Goal: Task Accomplishment & Management: Manage account settings

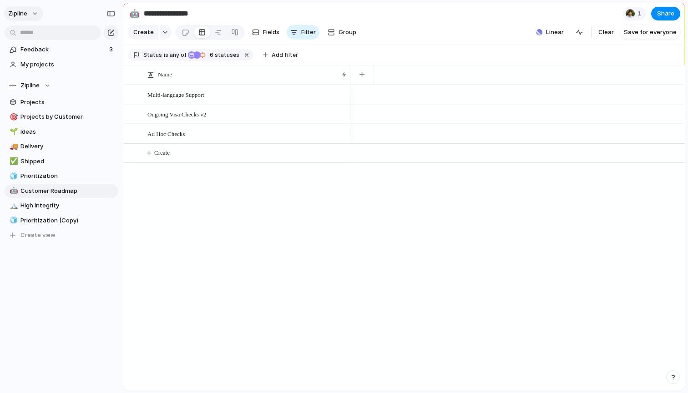
click at [29, 17] on button "zipline" at bounding box center [23, 13] width 39 height 15
click at [35, 36] on span "Settings" at bounding box center [33, 34] width 25 height 9
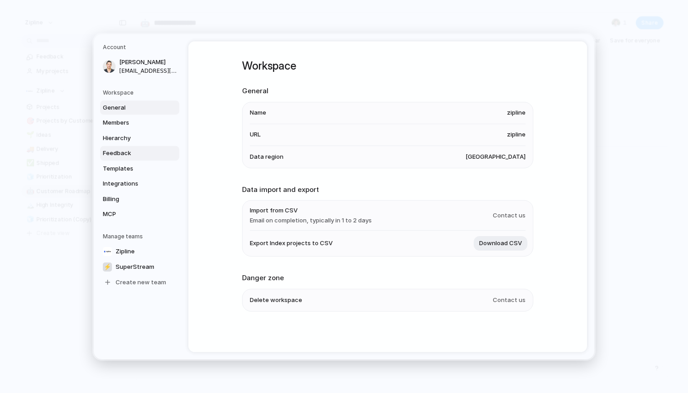
click at [127, 151] on span "Feedback" at bounding box center [132, 153] width 58 height 9
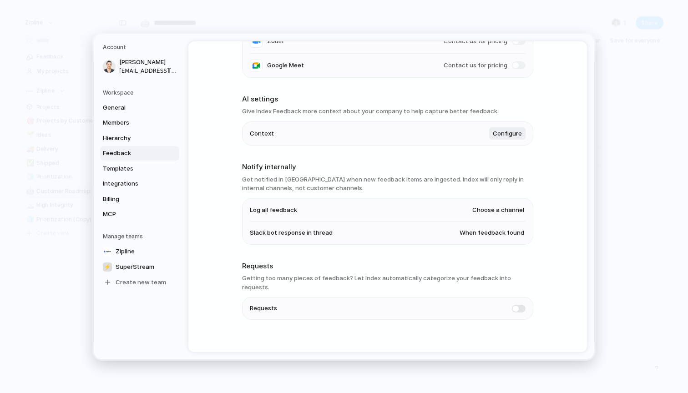
scroll to position [156, 0]
click at [518, 305] on span at bounding box center [519, 309] width 14 height 8
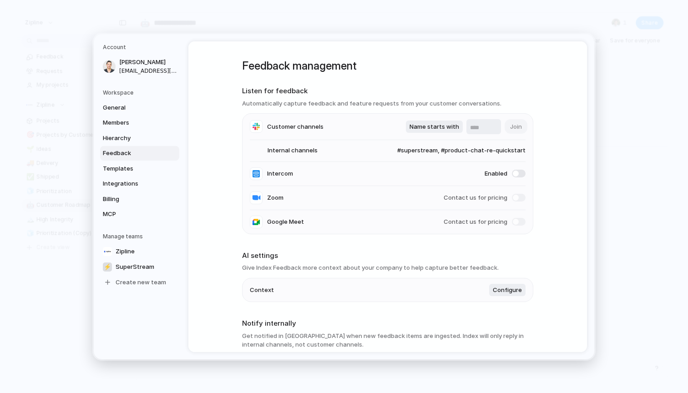
scroll to position [0, 0]
click at [487, 146] on span "#superstream, #product-chat-re-quickstart" at bounding box center [452, 150] width 146 height 9
click at [375, 68] on div "#product-chat-re-quickstart #superstream #general #watercooler-talk #mystatus #…" at bounding box center [344, 196] width 688 height 393
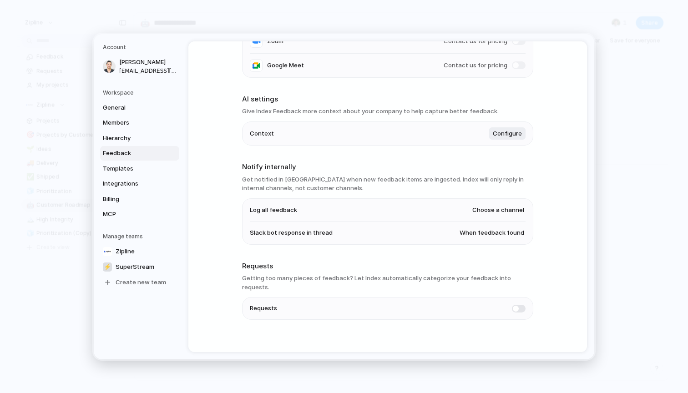
scroll to position [156, 0]
click at [510, 232] on span "When feedback found" at bounding box center [491, 233] width 65 height 9
click at [561, 176] on div "Always When feedback found Never" at bounding box center [344, 196] width 688 height 393
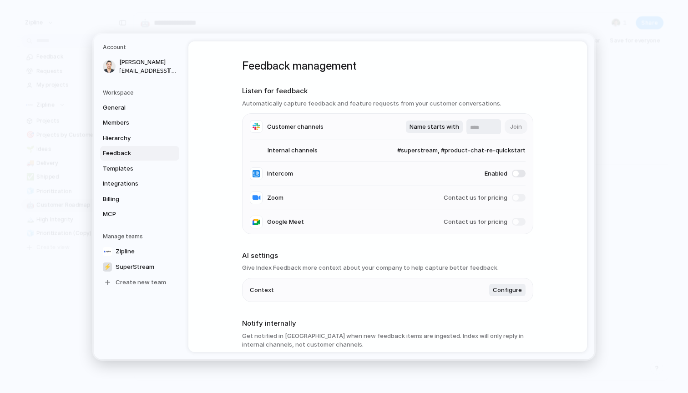
scroll to position [0, 0]
click at [500, 142] on li "Internal channels #superstream, #product-chat-re-quickstart" at bounding box center [388, 151] width 276 height 22
click at [483, 150] on span "#superstream, #product-chat-re-quickstart" at bounding box center [452, 150] width 146 height 9
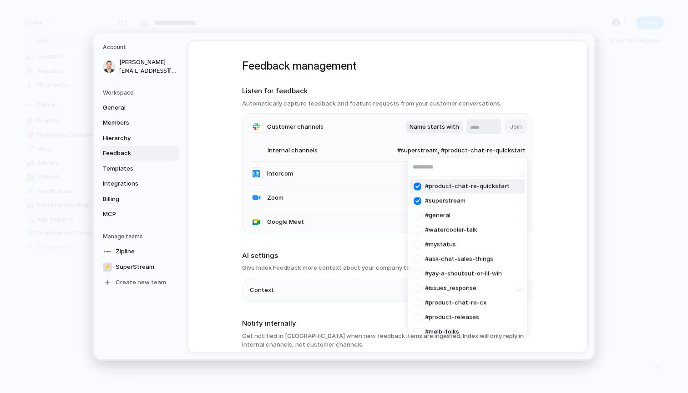
click at [448, 188] on span "#product-chat-re-quickstart" at bounding box center [467, 186] width 85 height 9
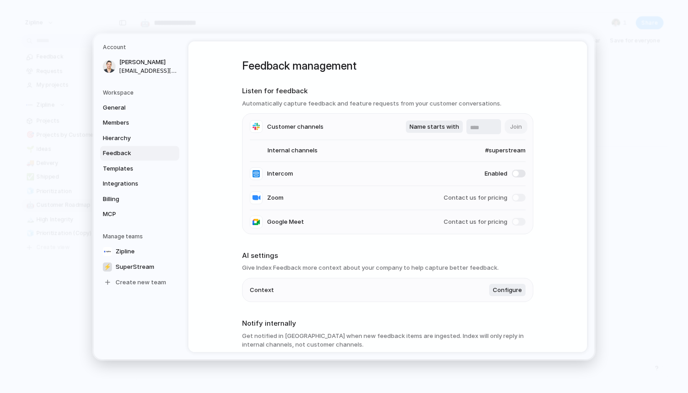
click at [496, 149] on span "#superstream" at bounding box center [496, 150] width 58 height 9
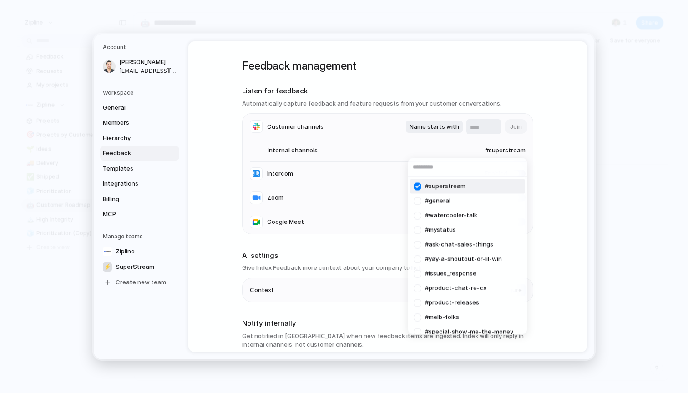
click at [456, 185] on span "#superstream" at bounding box center [445, 186] width 40 height 9
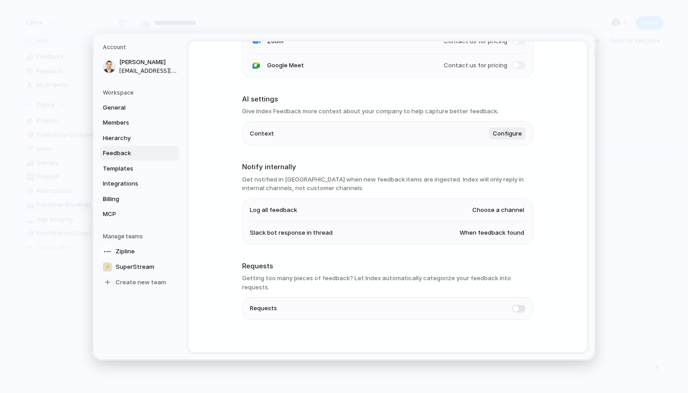
scroll to position [156, 0]
click at [486, 231] on span "When feedback found" at bounding box center [491, 233] width 65 height 9
click at [506, 235] on span "When feedback found" at bounding box center [491, 233] width 65 height 9
click at [562, 220] on div "Always When feedback found Never" at bounding box center [344, 196] width 688 height 393
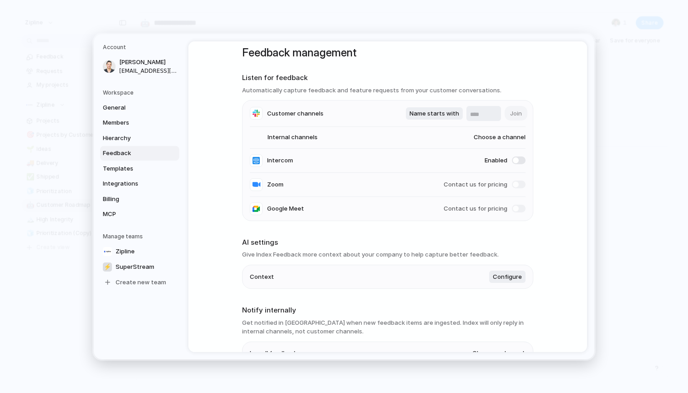
scroll to position [11, 0]
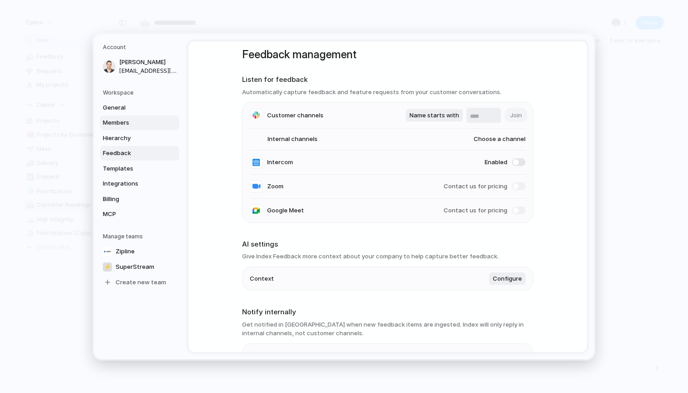
click at [123, 128] on link "Members" at bounding box center [139, 123] width 79 height 15
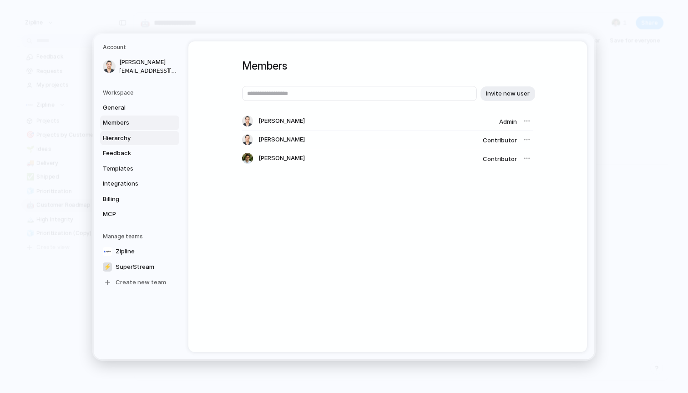
click at [126, 133] on span "Hierarchy" at bounding box center [132, 137] width 58 height 9
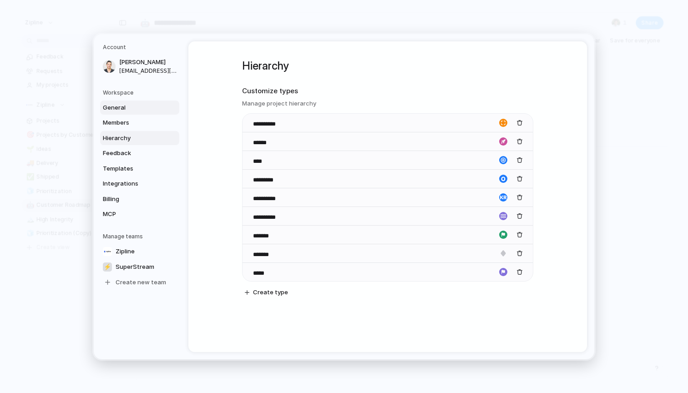
click at [115, 100] on link "General" at bounding box center [139, 107] width 79 height 15
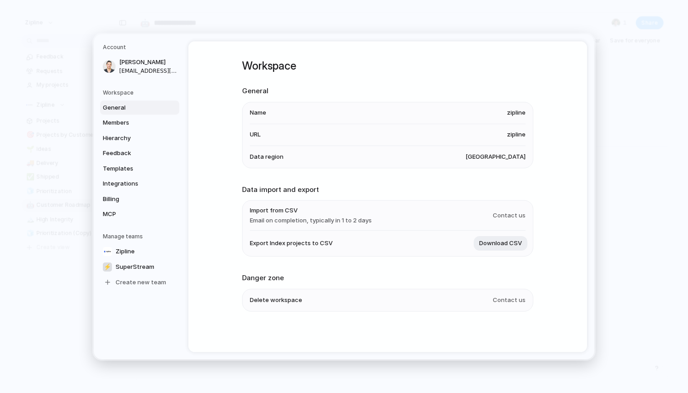
click at [515, 154] on span "[GEOGRAPHIC_DATA]" at bounding box center [495, 156] width 60 height 9
click at [489, 159] on span "[GEOGRAPHIC_DATA]" at bounding box center [495, 156] width 60 height 9
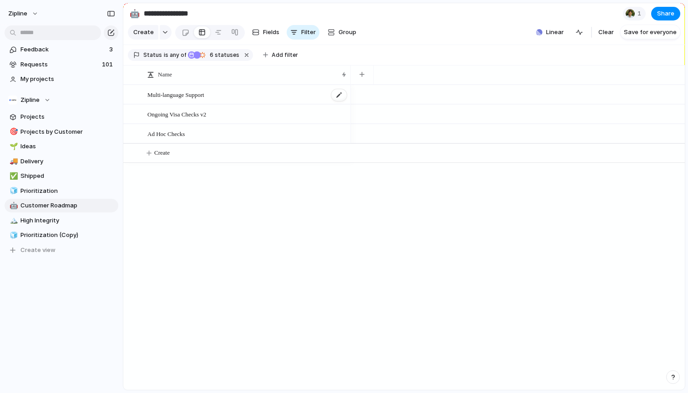
click at [329, 91] on div "Multi-language Support" at bounding box center [247, 95] width 200 height 19
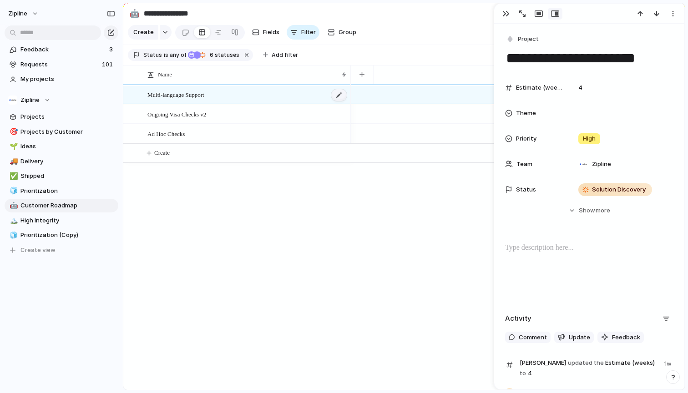
click at [335, 92] on div at bounding box center [338, 95] width 15 height 12
